Goal: Navigation & Orientation: Understand site structure

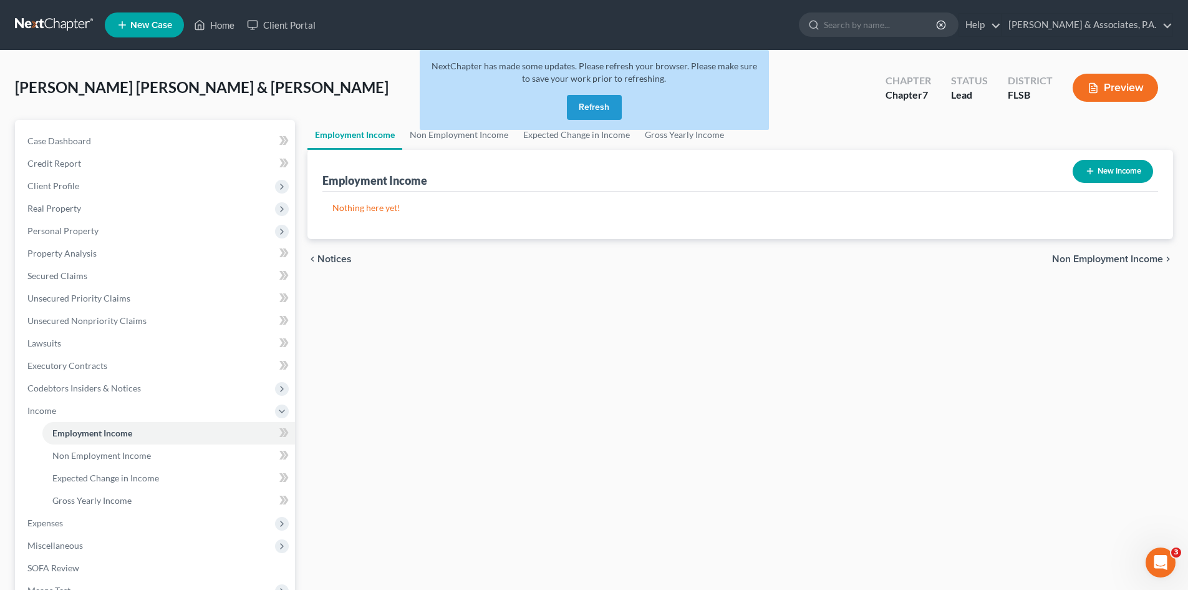
click at [588, 108] on button "Refresh" at bounding box center [594, 107] width 55 height 25
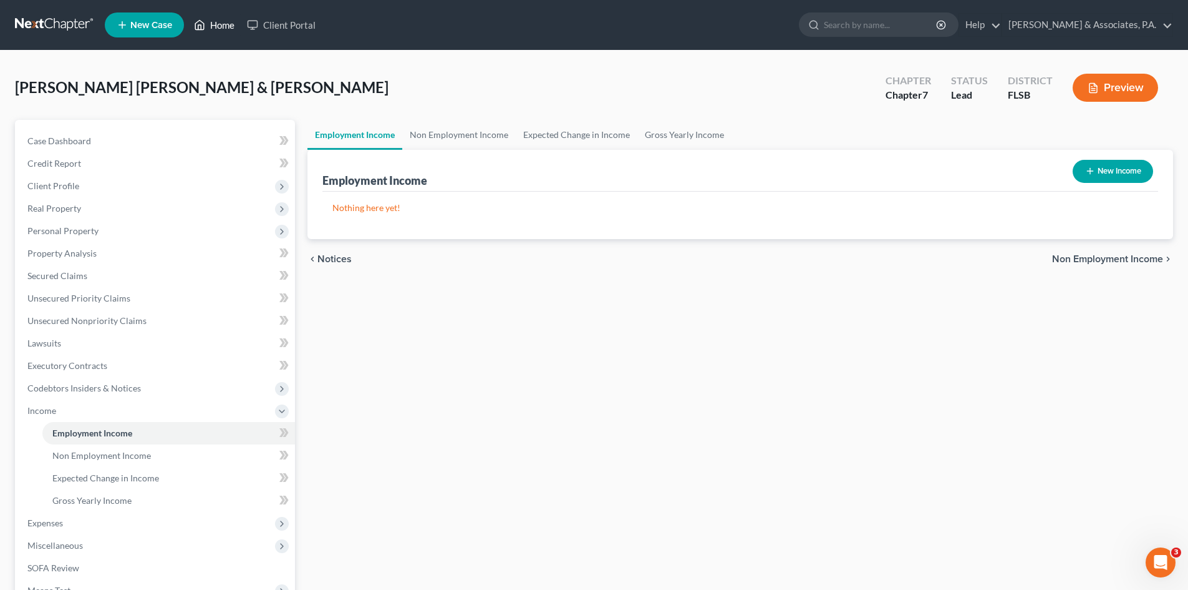
click at [223, 22] on link "Home" at bounding box center [214, 25] width 53 height 22
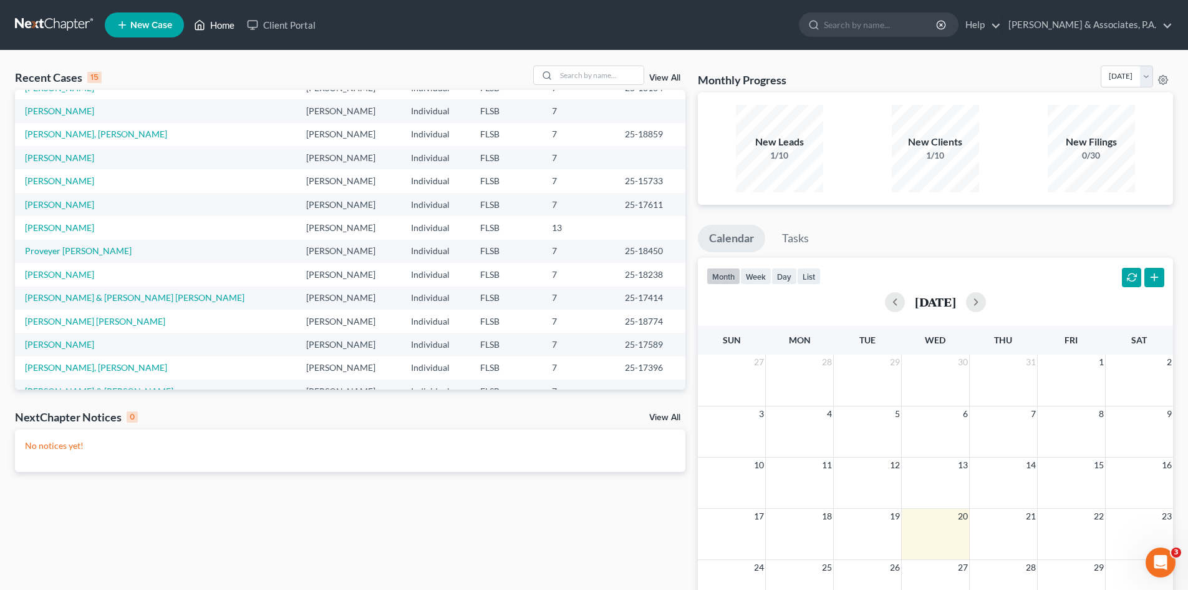
scroll to position [85, 0]
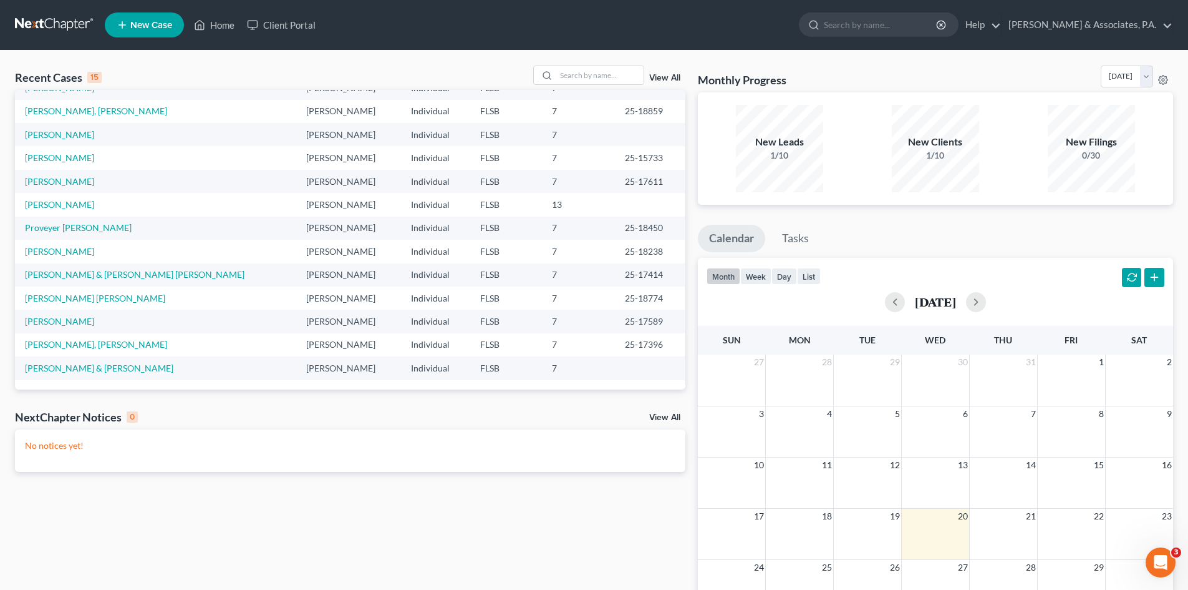
click at [98, 221] on td "Proveyer Derich, Nestor" at bounding box center [155, 227] width 281 height 23
click at [97, 228] on link "Proveyer Derich, Nestor" at bounding box center [78, 227] width 107 height 11
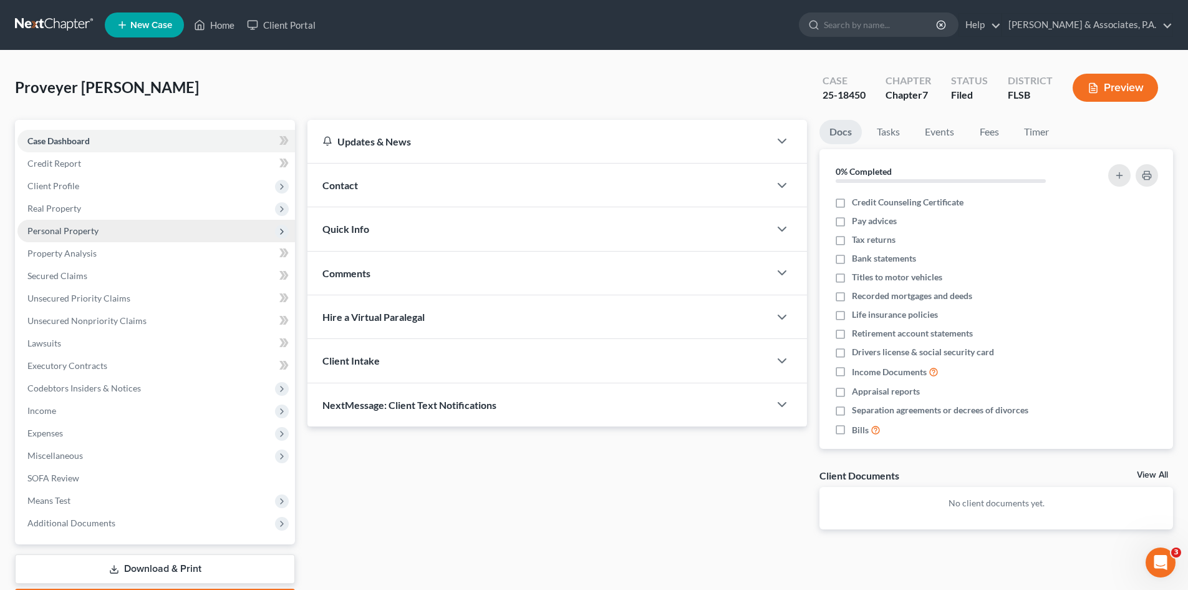
click at [59, 231] on span "Personal Property" at bounding box center [62, 230] width 71 height 11
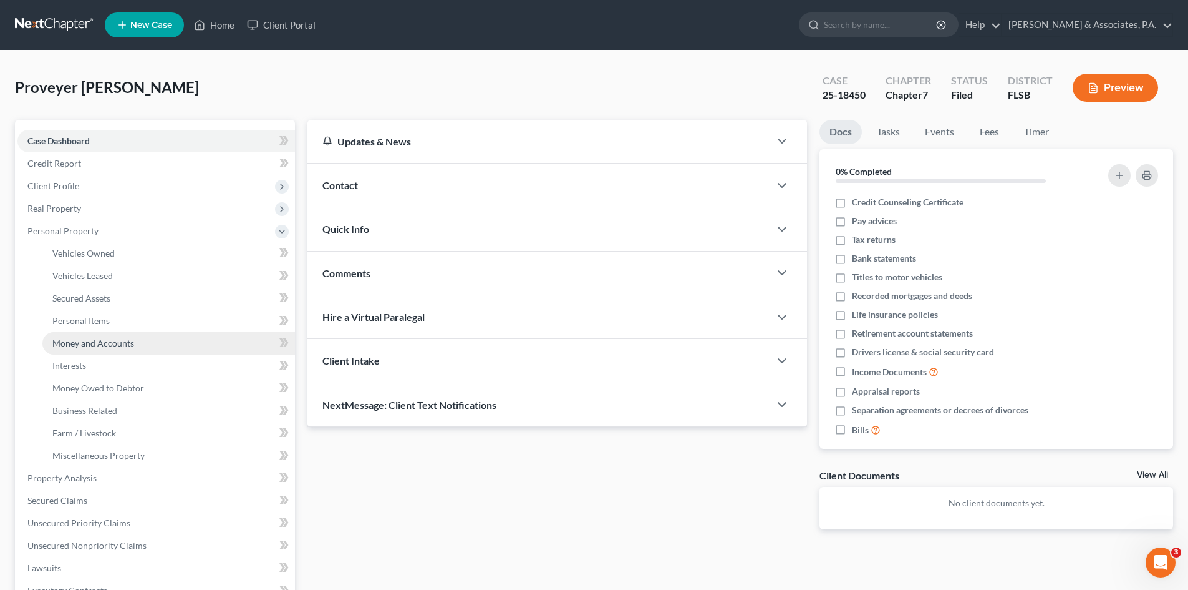
click at [72, 342] on span "Money and Accounts" at bounding box center [93, 342] width 82 height 11
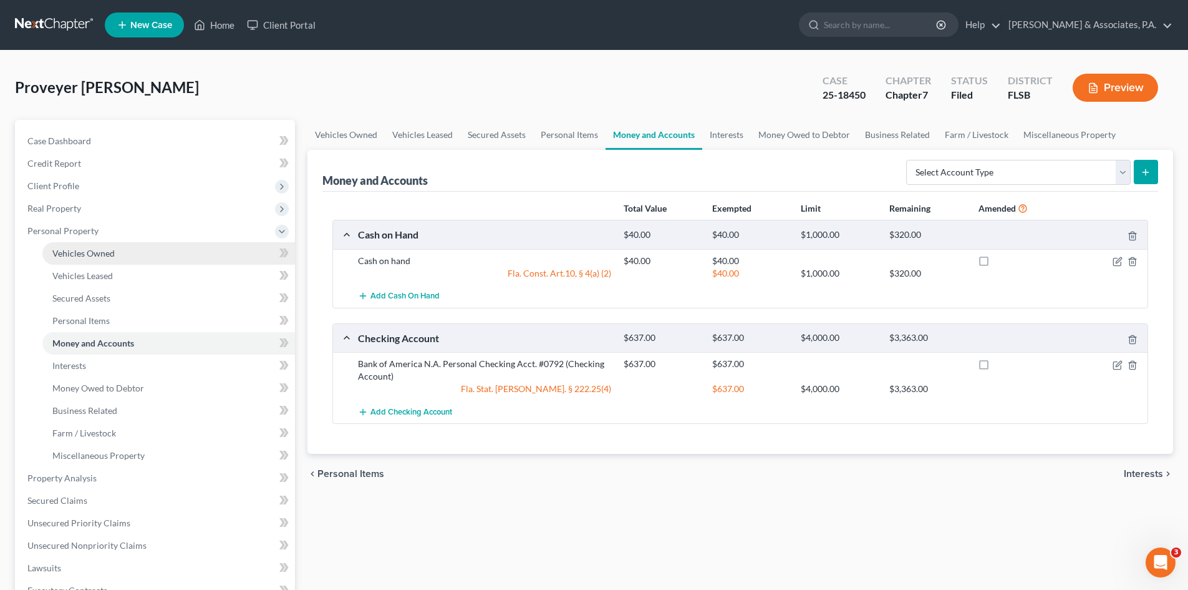
click at [85, 253] on span "Vehicles Owned" at bounding box center [83, 253] width 62 height 11
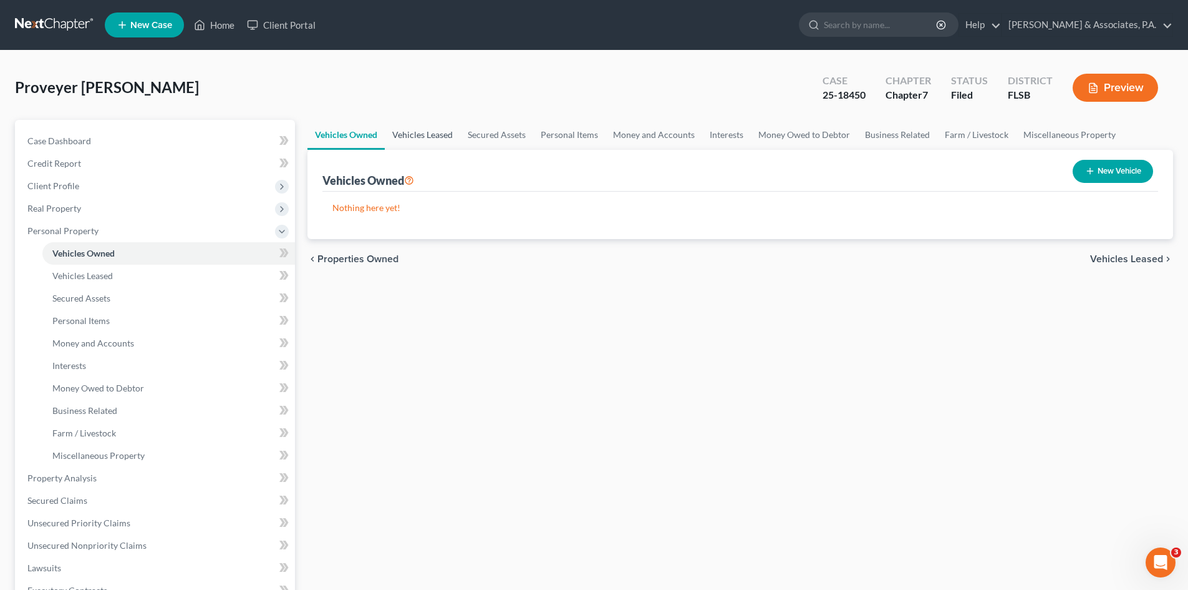
click at [423, 130] on link "Vehicles Leased" at bounding box center [422, 135] width 75 height 30
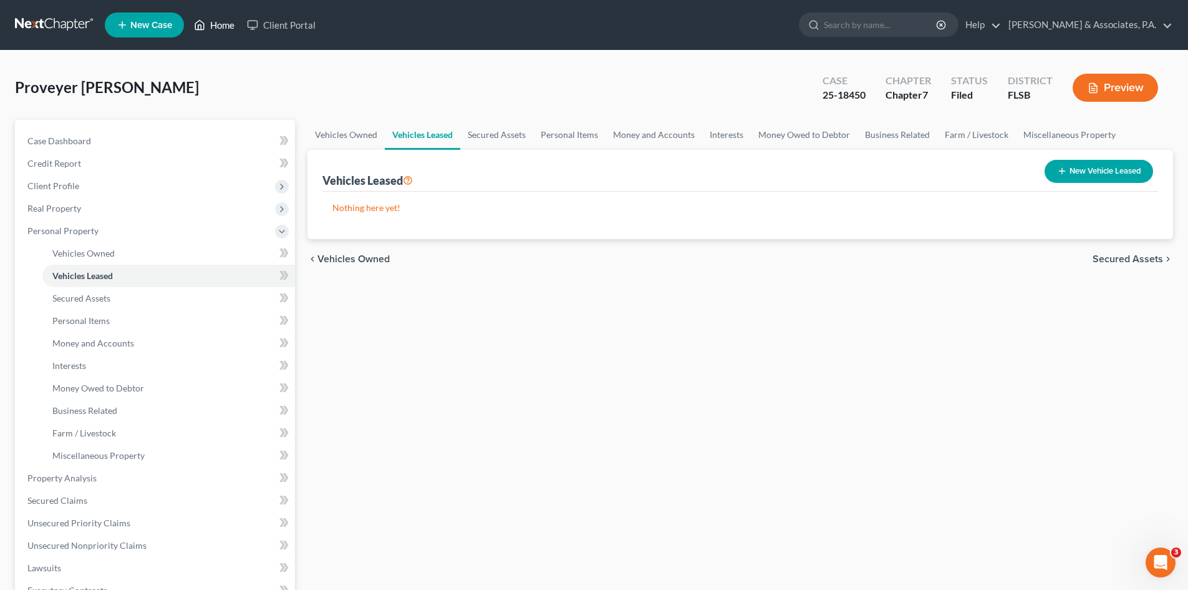
click at [225, 25] on link "Home" at bounding box center [214, 25] width 53 height 22
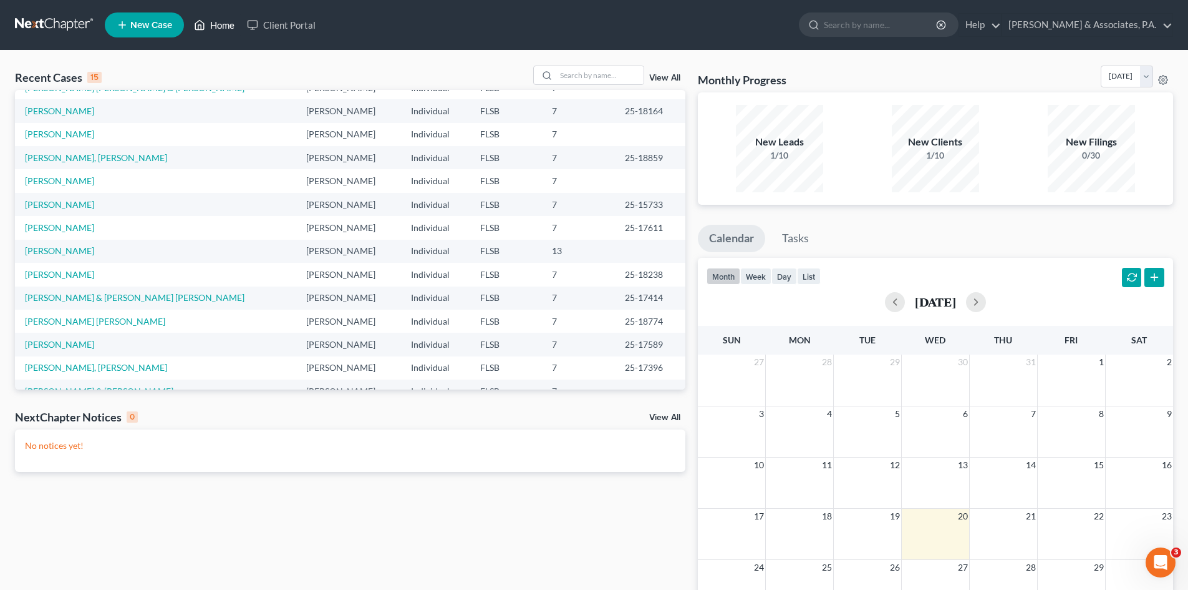
scroll to position [85, 0]
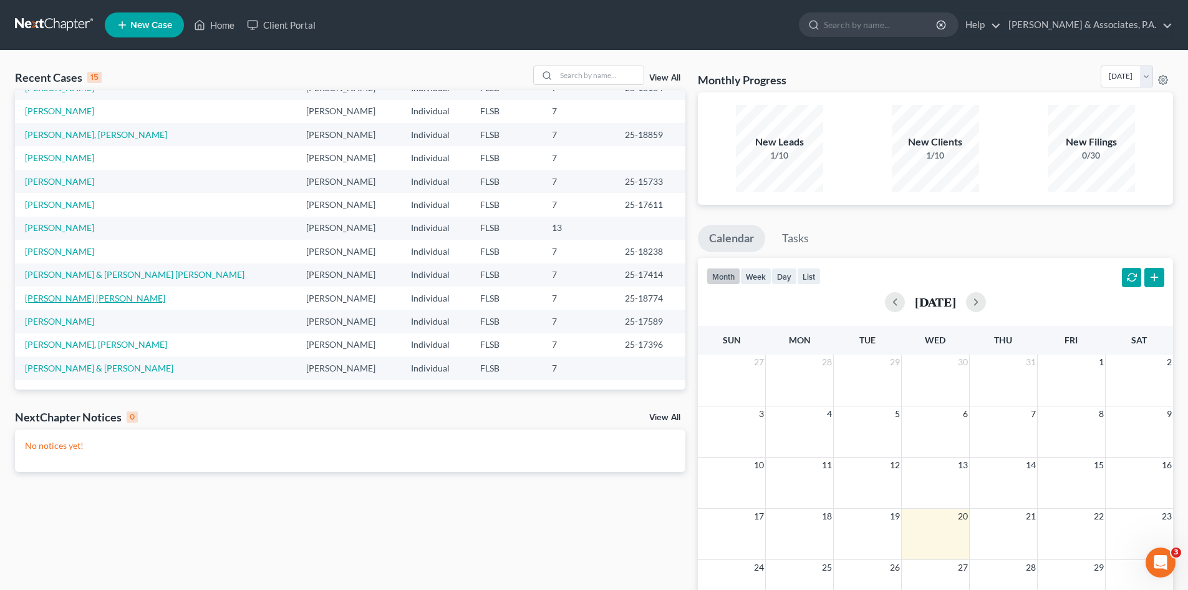
click at [79, 299] on link "Garcia Almeyda, Rafael" at bounding box center [95, 298] width 140 height 11
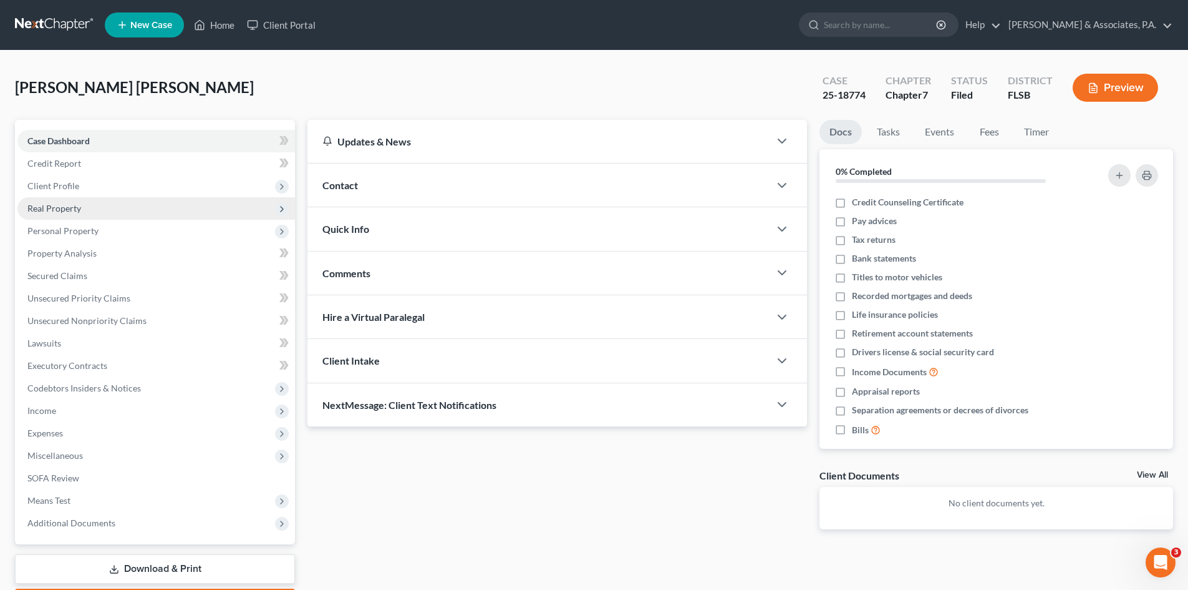
click at [85, 206] on span "Real Property" at bounding box center [156, 208] width 278 height 22
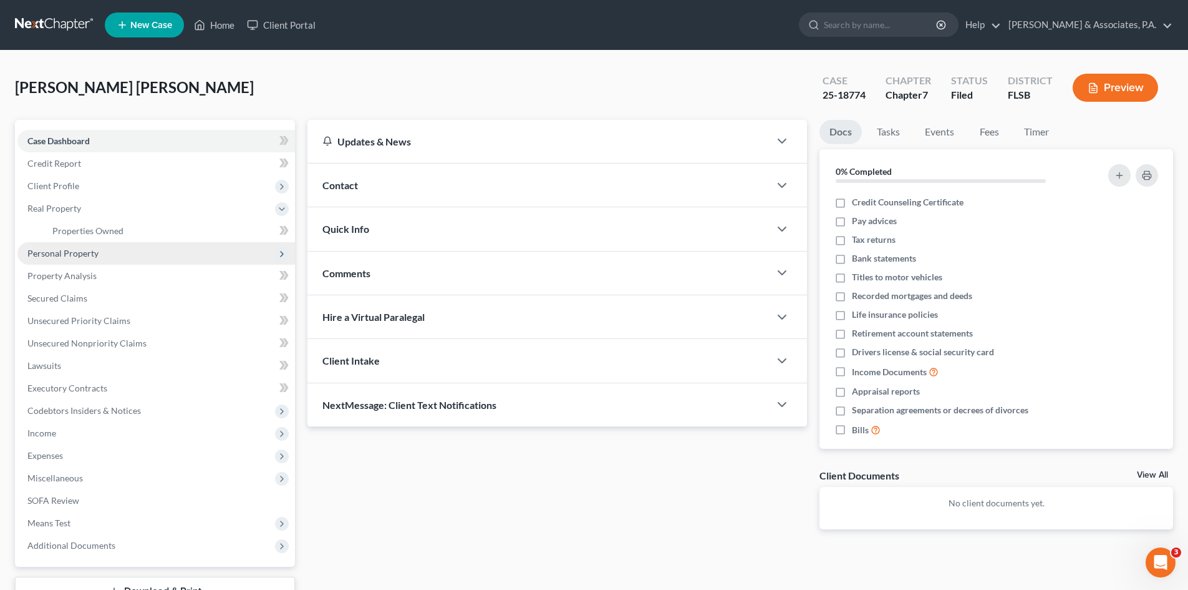
click at [72, 252] on span "Personal Property" at bounding box center [62, 253] width 71 height 11
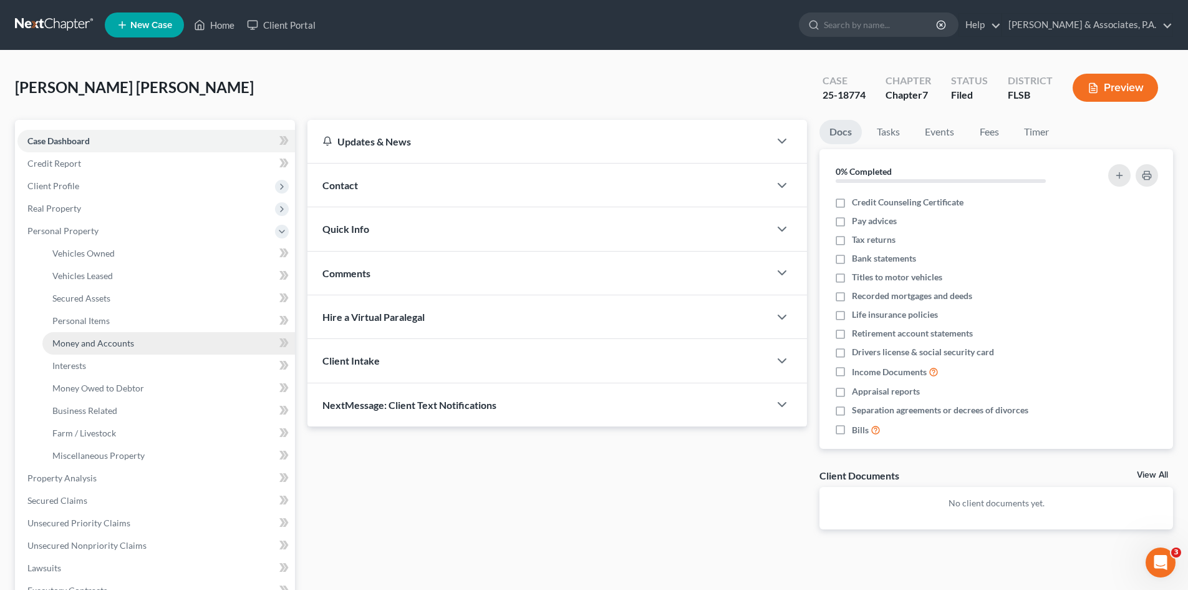
click at [87, 346] on span "Money and Accounts" at bounding box center [93, 342] width 82 height 11
